Goal: Task Accomplishment & Management: Manage account settings

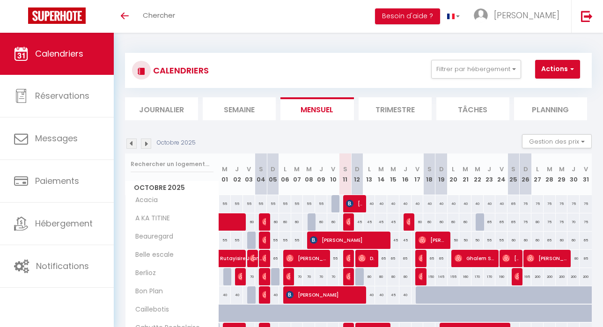
click at [544, 106] on li "Planning" at bounding box center [550, 108] width 73 height 23
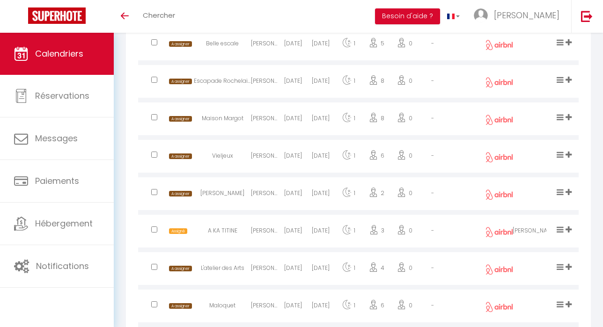
scroll to position [554, 0]
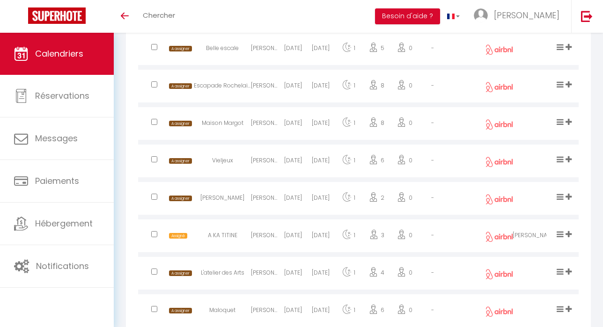
click at [261, 239] on div "[PERSON_NAME]" at bounding box center [265, 237] width 28 height 30
select select "0"
select select "1"
select select
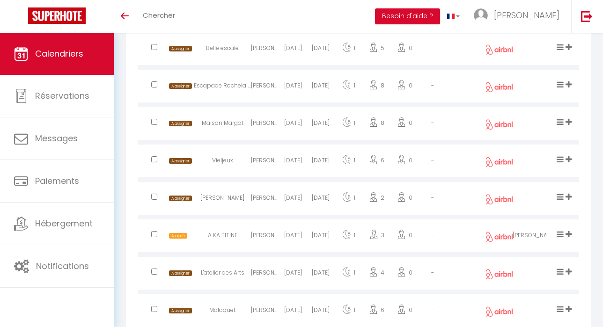
select select
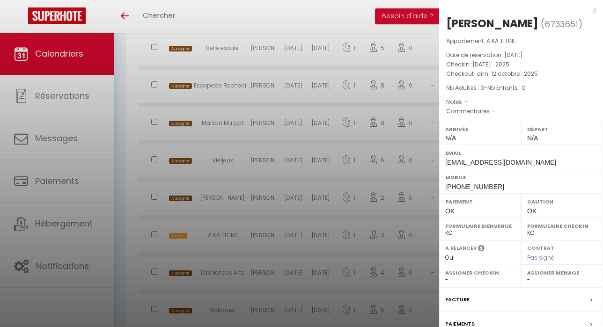
select select "40808"
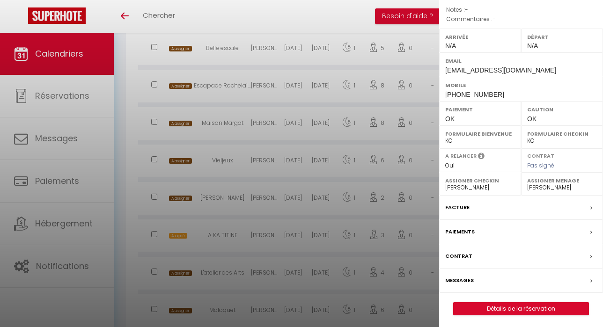
scroll to position [92, 0]
click at [493, 282] on div "Messages" at bounding box center [521, 281] width 164 height 24
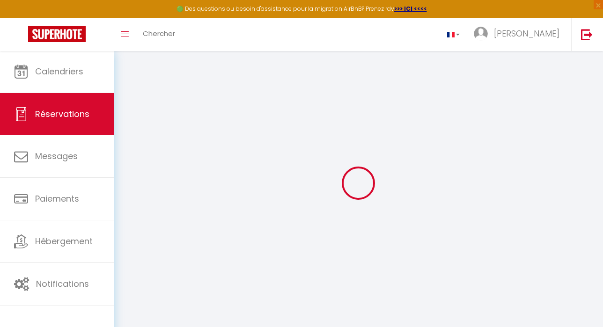
select select
checkbox input "false"
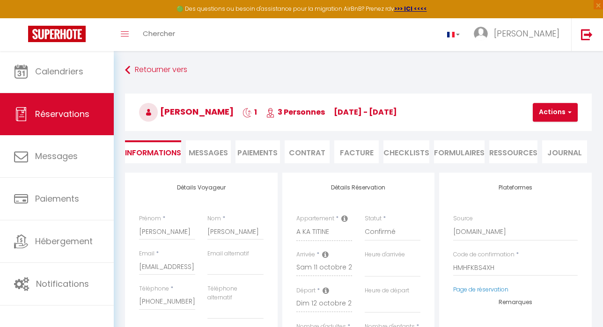
select select
checkbox input "false"
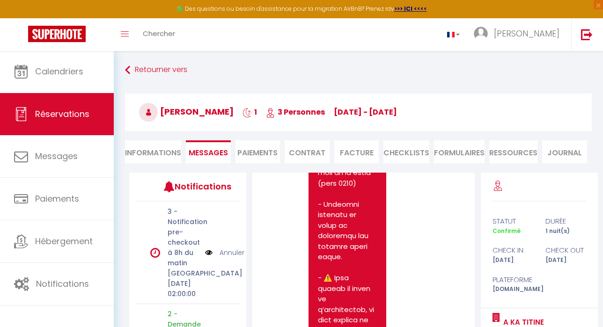
scroll to position [1878, 0]
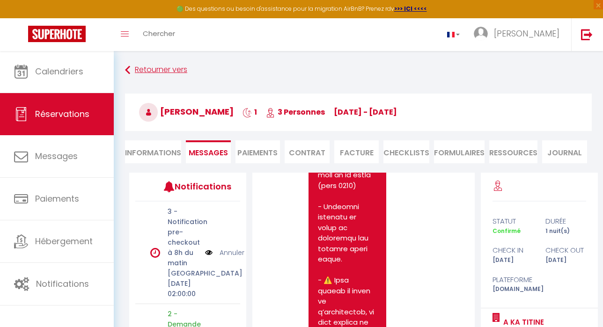
click at [126, 63] on icon at bounding box center [127, 70] width 5 height 17
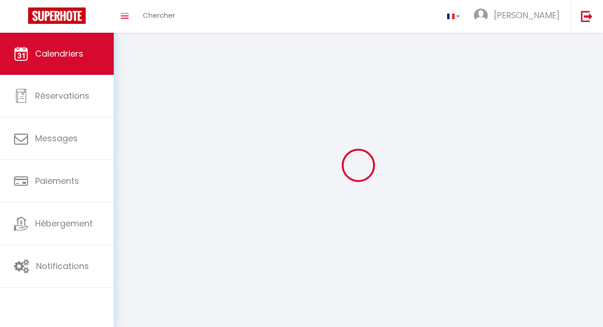
scroll to position [33, 0]
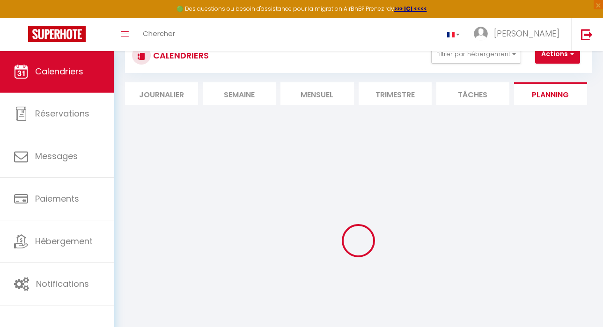
select select
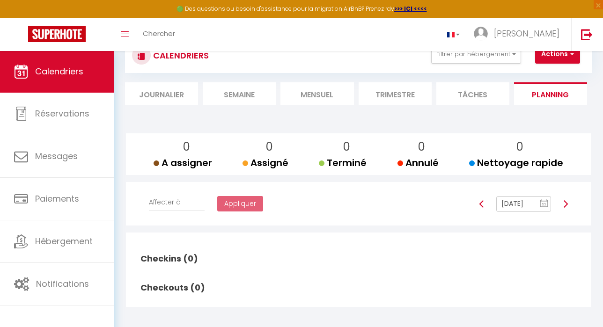
select select
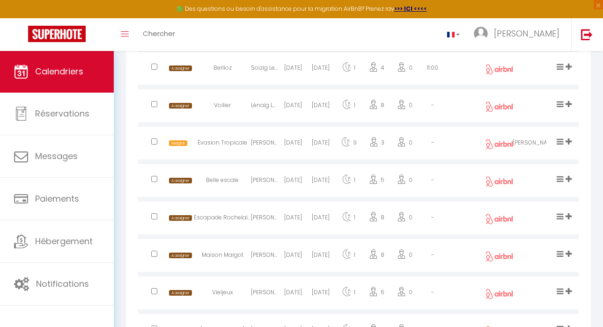
scroll to position [455, 0]
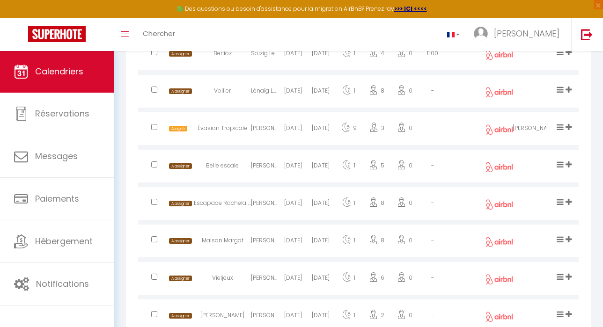
click at [227, 136] on div "Évasion Tropicale" at bounding box center [222, 130] width 57 height 30
select select "0"
select select "1"
select select
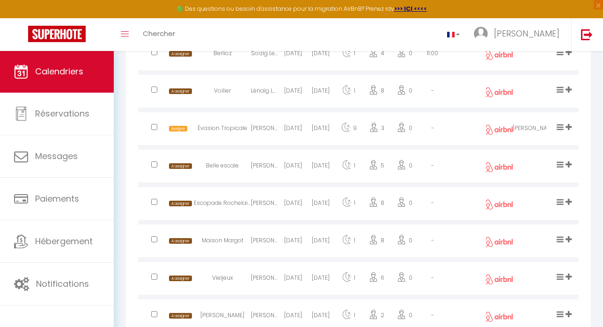
select select
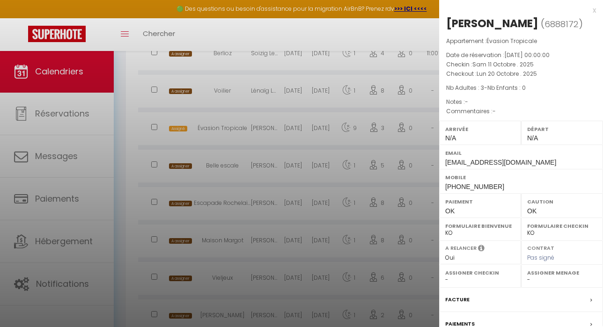
select select "40808"
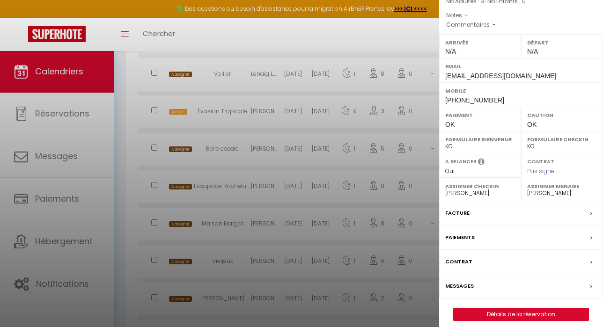
scroll to position [87, 0]
click at [475, 298] on div "Messages" at bounding box center [521, 286] width 164 height 24
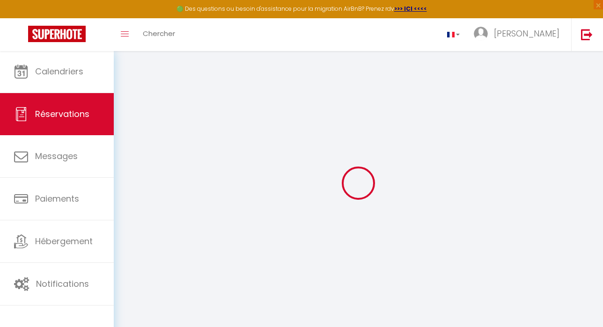
select select
checkbox input "false"
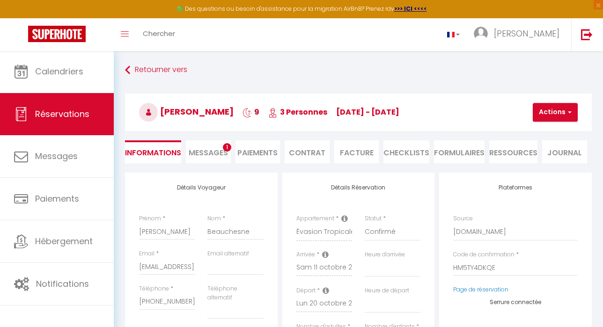
select select
checkbox input "false"
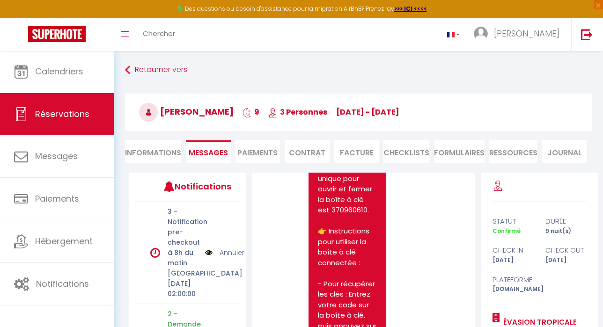
scroll to position [1971, 0]
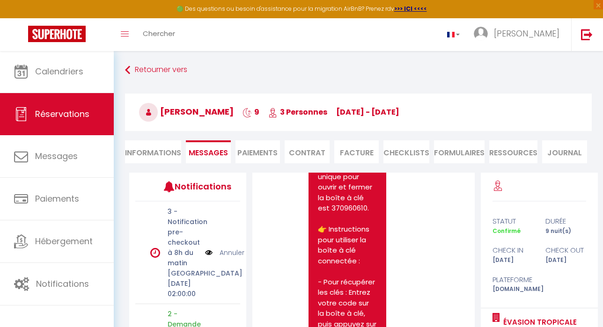
click at [171, 149] on li "Informations" at bounding box center [153, 151] width 56 height 23
select select
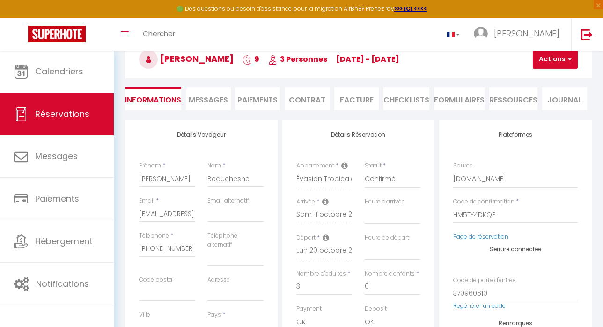
scroll to position [60, 0]
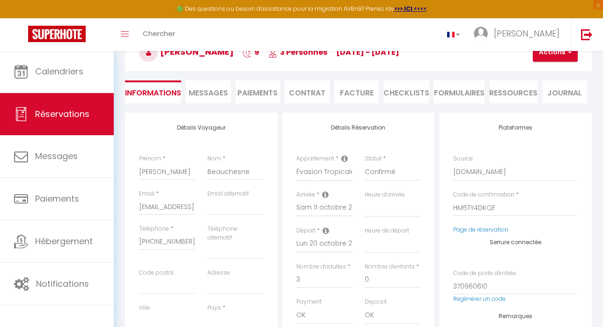
select select
checkbox input "false"
